Goal: Information Seeking & Learning: Learn about a topic

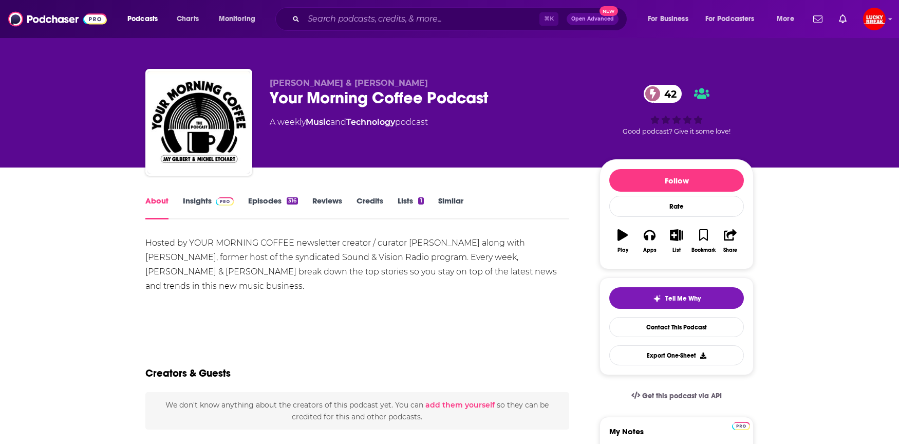
click at [198, 206] on link "Insights" at bounding box center [208, 208] width 51 height 24
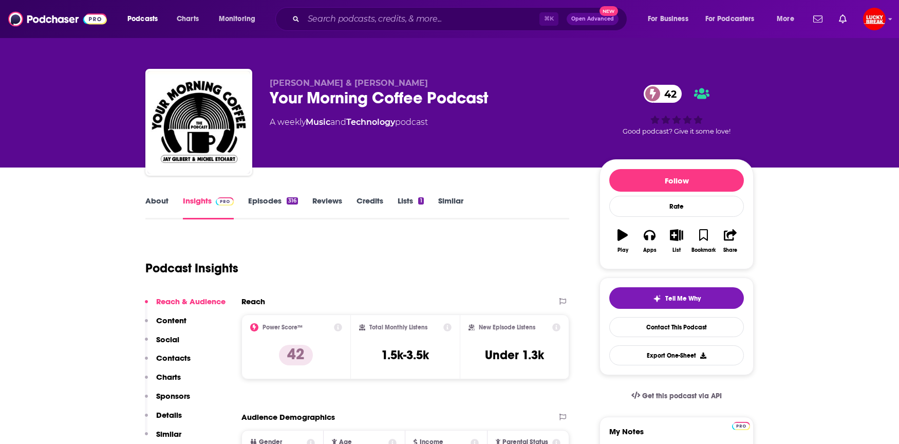
click at [389, 251] on div "Podcast Insights" at bounding box center [353, 262] width 416 height 52
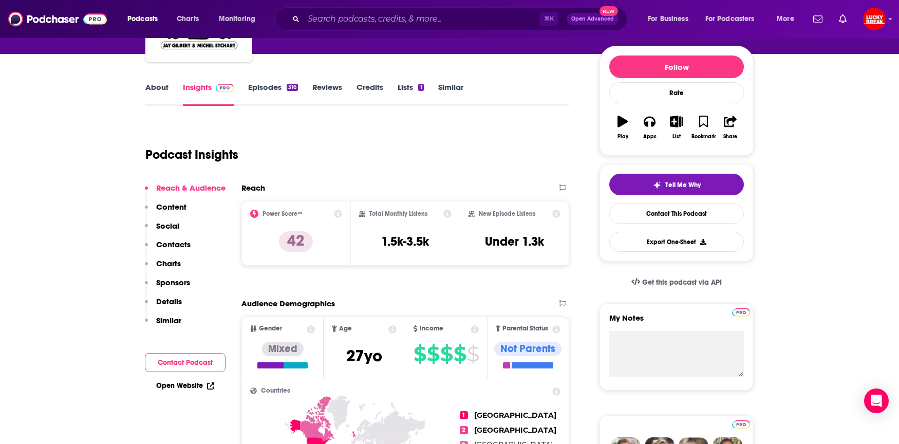
click at [266, 87] on link "Episodes 316" at bounding box center [273, 94] width 50 height 24
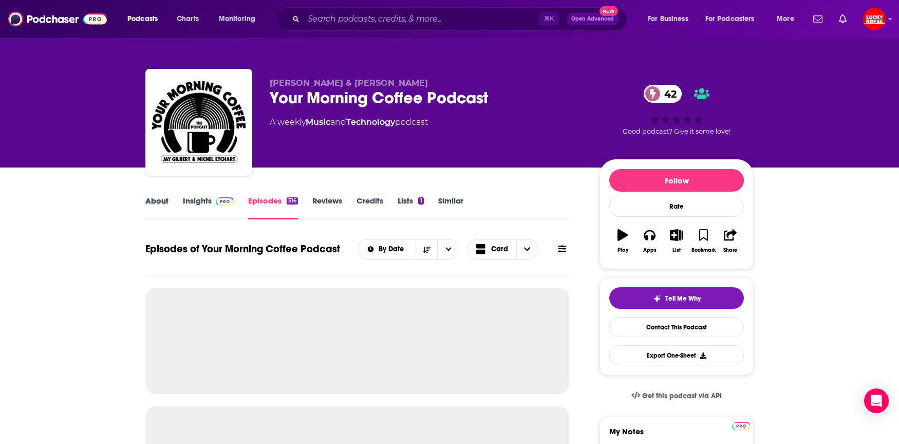
click at [181, 202] on div "About" at bounding box center [164, 208] width 38 height 24
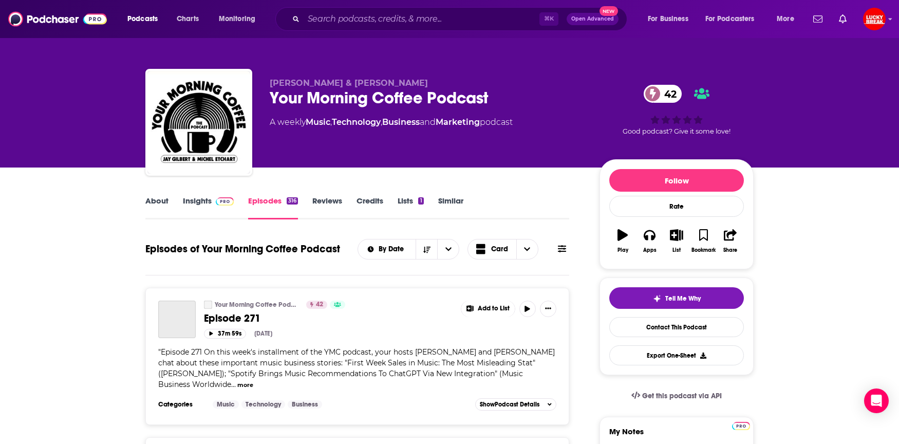
click at [191, 201] on link "Insights" at bounding box center [208, 208] width 51 height 24
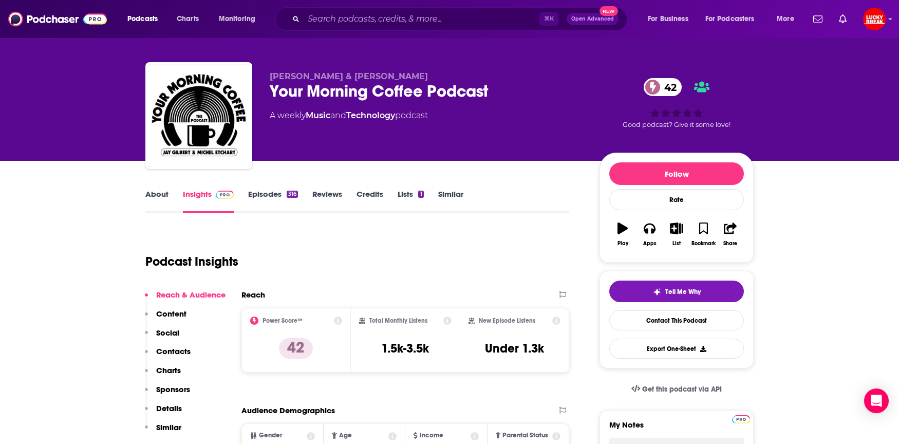
scroll to position [8, 0]
